Goal: Information Seeking & Learning: Learn about a topic

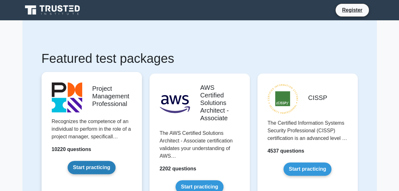
click at [104, 162] on link "Start practicing" at bounding box center [92, 167] width 48 height 13
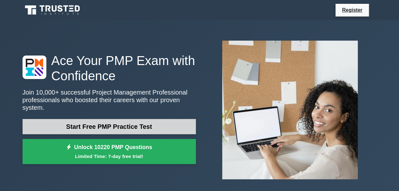
click at [116, 121] on link "Start Free PMP Practice Test" at bounding box center [109, 126] width 173 height 15
